Goal: Find specific fact: Find specific fact

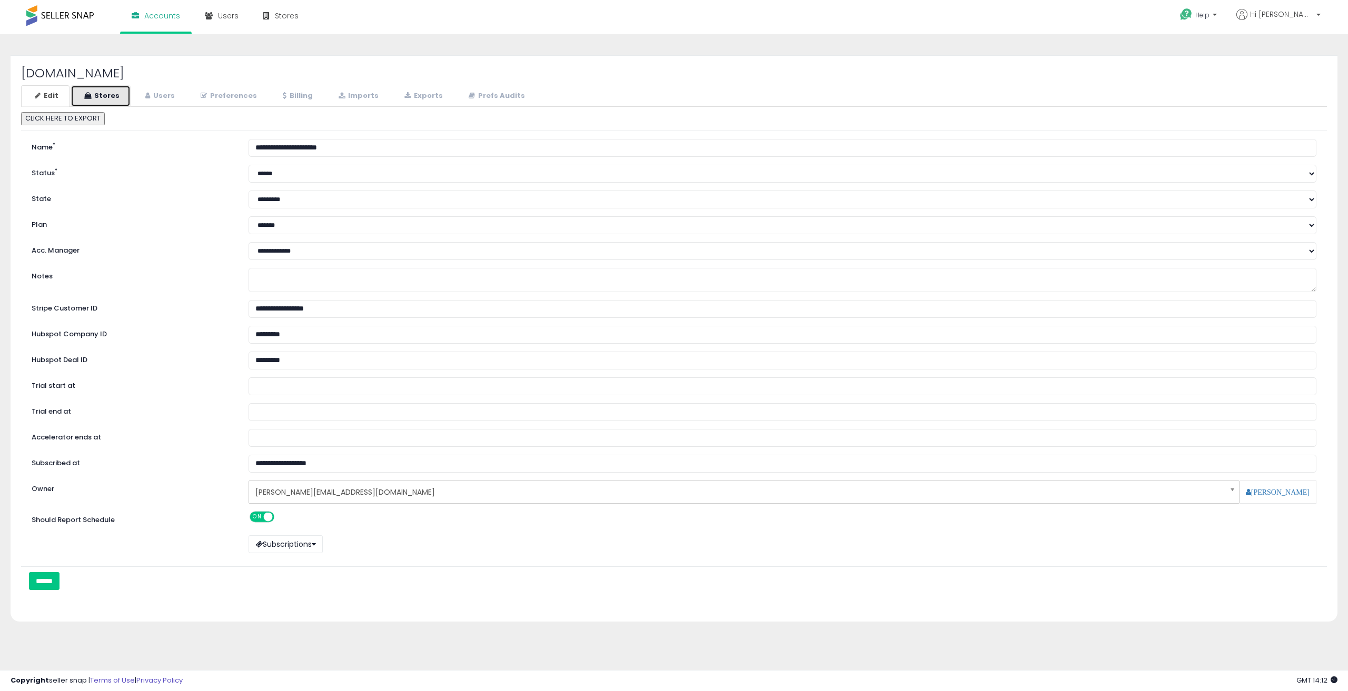
click at [104, 96] on link "Stores" at bounding box center [101, 96] width 60 height 22
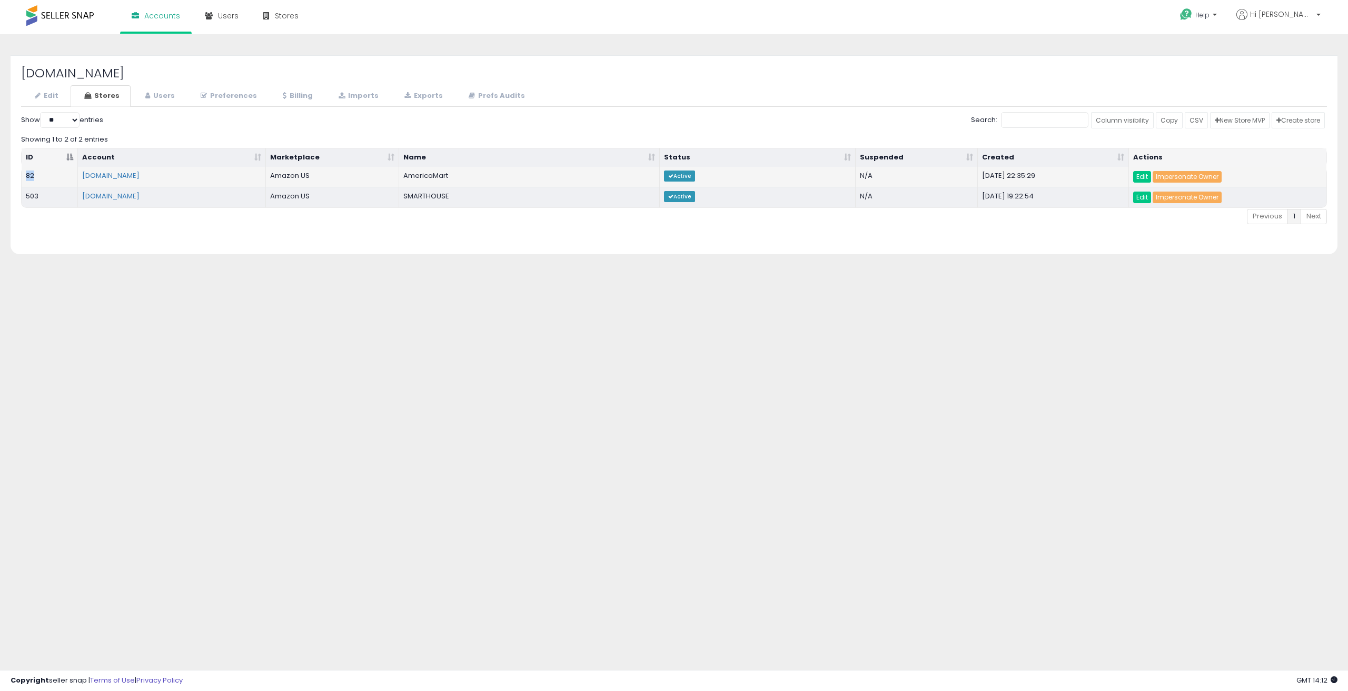
drag, startPoint x: 23, startPoint y: 174, endPoint x: 53, endPoint y: 177, distance: 29.7
click at [49, 178] on td "82" at bounding box center [50, 177] width 56 height 20
copy td "82"
click at [210, 124] on div "Search:" at bounding box center [674, 121] width 1306 height 18
drag, startPoint x: 43, startPoint y: 194, endPoint x: 26, endPoint y: 193, distance: 16.9
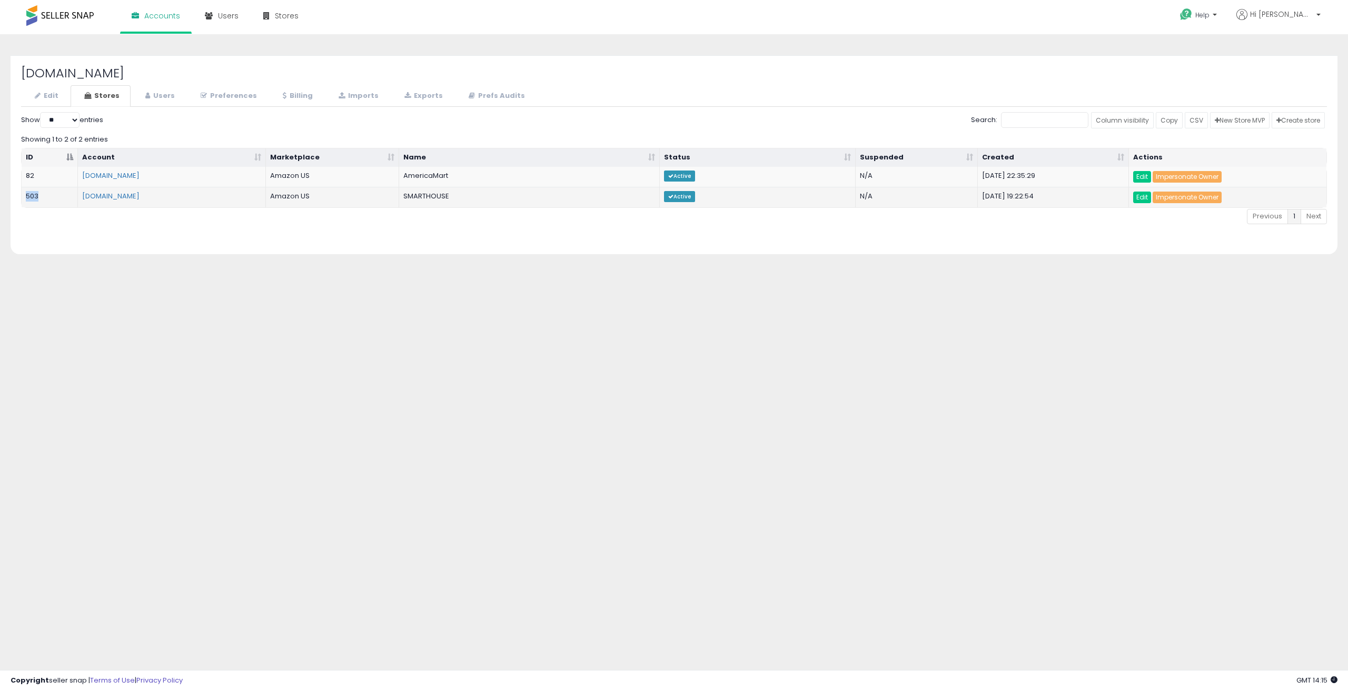
click at [26, 193] on td "503" at bounding box center [50, 197] width 56 height 21
copy td "503"
